Goal: Use online tool/utility: Utilize a website feature to perform a specific function

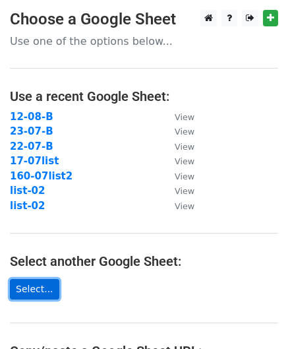
click at [38, 290] on link "Select..." at bounding box center [34, 289] width 49 height 20
click at [44, 291] on link "Select..." at bounding box center [34, 289] width 49 height 20
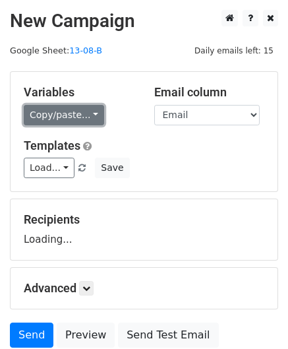
click at [65, 113] on link "Copy/paste..." at bounding box center [64, 115] width 80 height 20
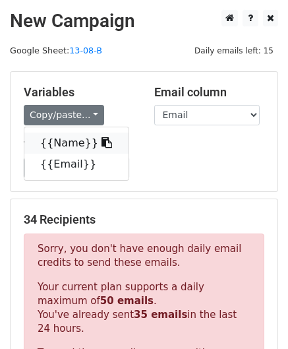
drag, startPoint x: 65, startPoint y: 116, endPoint x: 61, endPoint y: 140, distance: 24.8
click at [61, 140] on link "{{Name}}" at bounding box center [76, 143] width 104 height 21
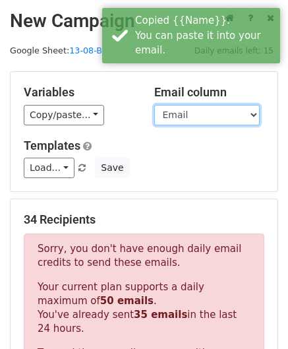
drag, startPoint x: 171, startPoint y: 106, endPoint x: 177, endPoint y: 112, distance: 7.9
click at [177, 112] on select "Name Email" at bounding box center [207, 115] width 106 height 20
click at [154, 105] on select "Name Email" at bounding box center [207, 115] width 106 height 20
